Goal: Information Seeking & Learning: Learn about a topic

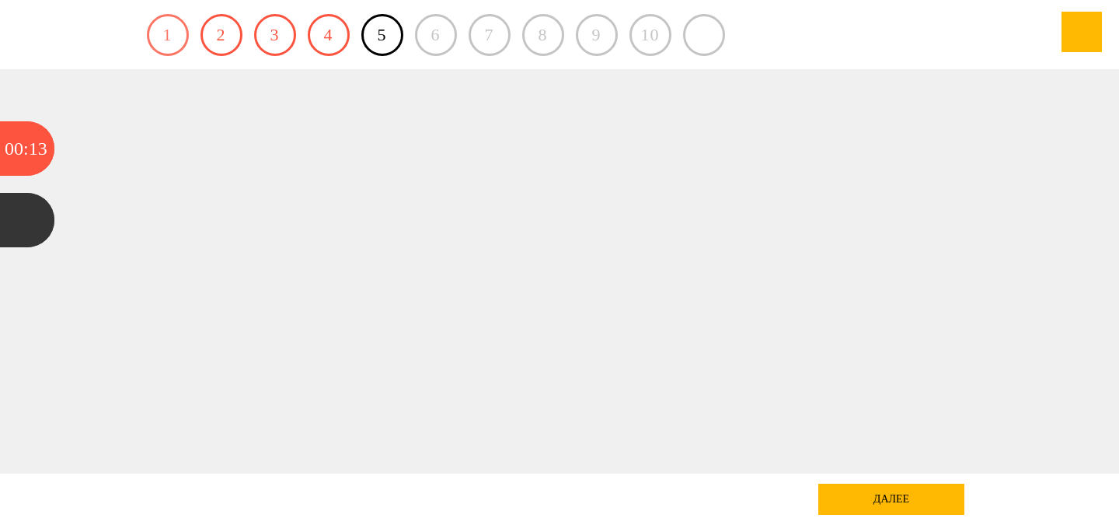
click at [173, 37] on link "1" at bounding box center [168, 35] width 42 height 42
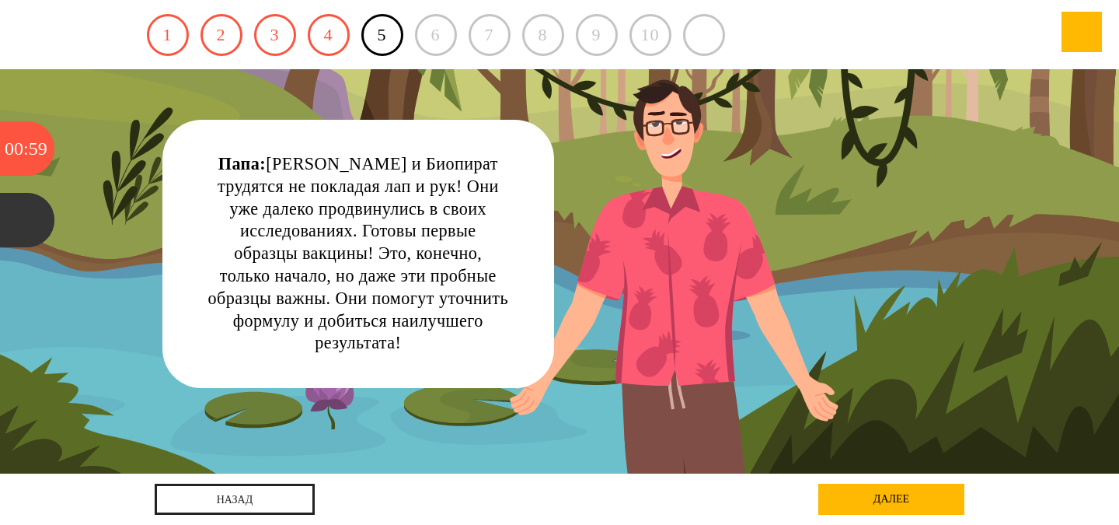
click at [916, 498] on div "далее" at bounding box center [891, 498] width 146 height 31
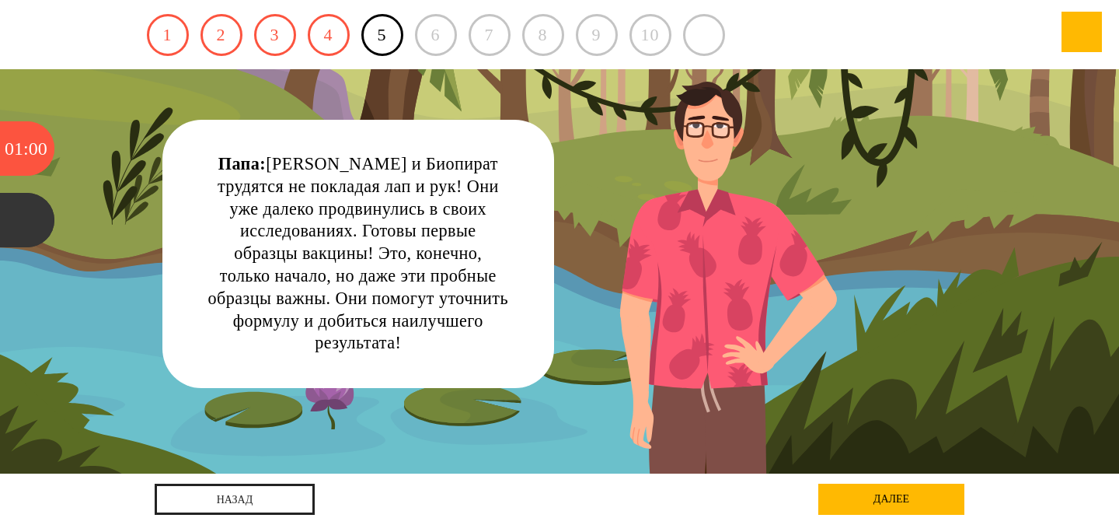
click at [888, 497] on div "далее" at bounding box center [891, 498] width 146 height 31
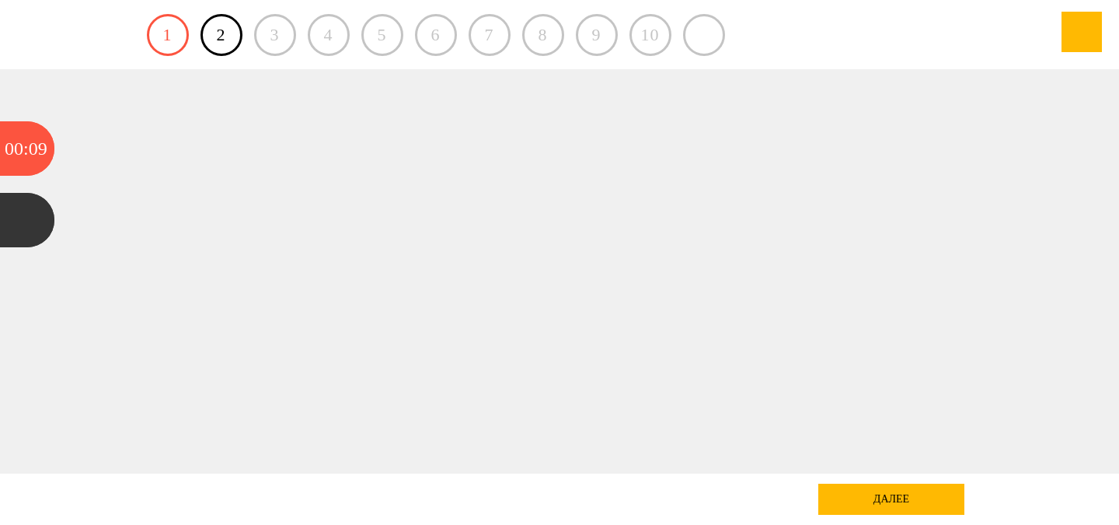
click at [899, 501] on div "далее" at bounding box center [891, 498] width 146 height 31
